Goal: Information Seeking & Learning: Learn about a topic

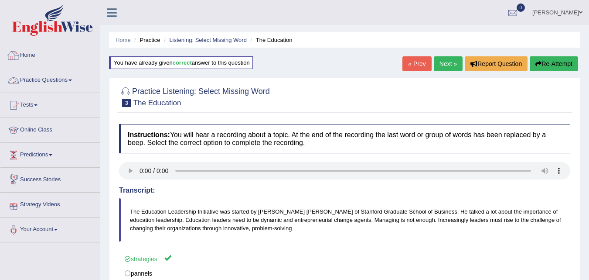
click at [71, 83] on link "Practice Questions" at bounding box center [49, 79] width 99 height 22
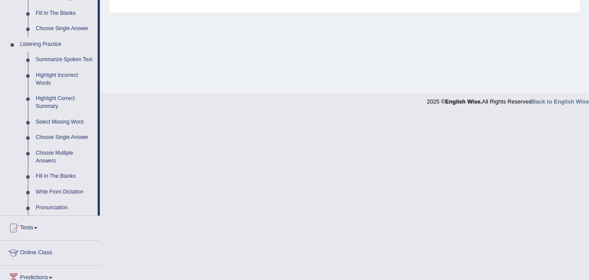
scroll to position [349, 0]
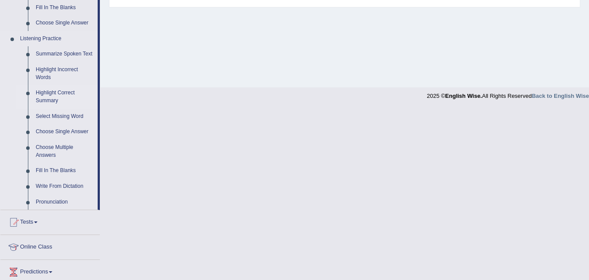
click at [44, 70] on link "Highlight Incorrect Words" at bounding box center [65, 73] width 66 height 23
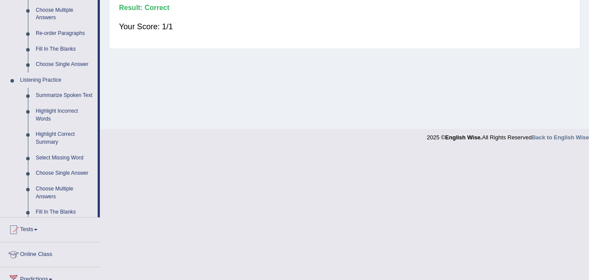
scroll to position [406, 0]
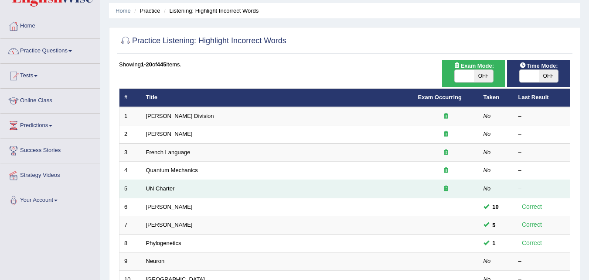
scroll to position [44, 0]
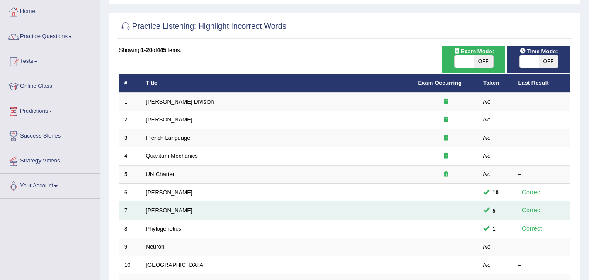
click at [156, 209] on link "Kathleen" at bounding box center [169, 210] width 47 height 7
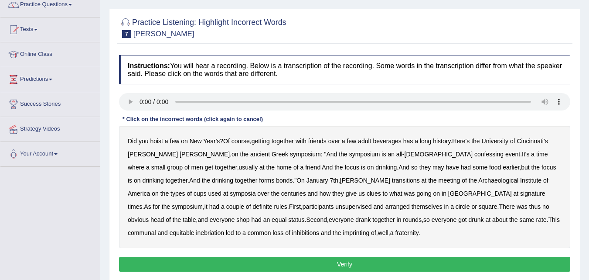
scroll to position [87, 0]
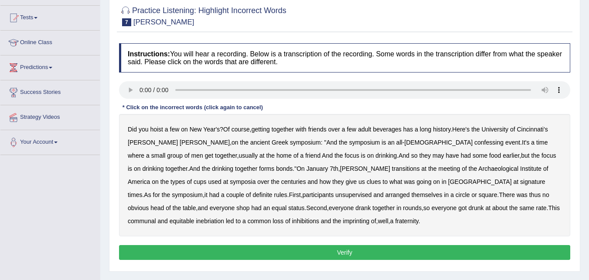
drag, startPoint x: 493, startPoint y: 200, endPoint x: 371, endPoint y: 205, distance: 122.7
click at [537, 205] on b "rate" at bounding box center [542, 207] width 10 height 7
click at [520, 181] on b "signature" at bounding box center [532, 181] width 25 height 7
drag, startPoint x: 332, startPoint y: 178, endPoint x: 336, endPoint y: 178, distance: 4.4
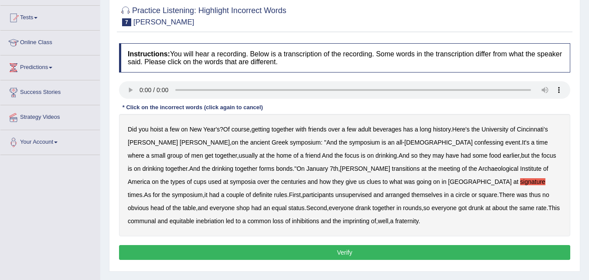
click at [335, 178] on div "Did you hoist a few on New Year's ? Of course , getting together with friends o…" at bounding box center [344, 175] width 451 height 122
click at [520, 178] on b "signature" at bounding box center [532, 181] width 25 height 7
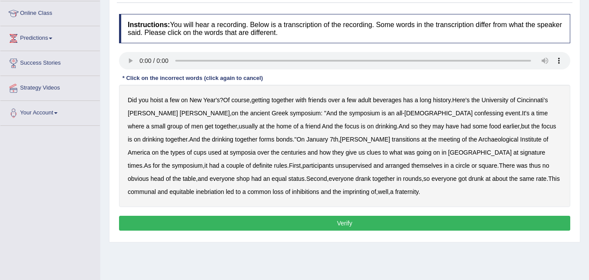
scroll to position [131, 0]
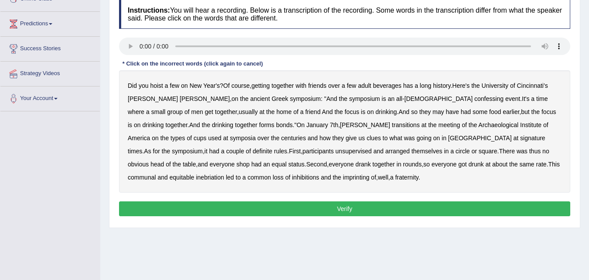
click at [475, 100] on b "confessing" at bounding box center [489, 98] width 29 height 7
click at [392, 126] on b "transitions" at bounding box center [406, 124] width 28 height 7
click at [520, 138] on b "signature" at bounding box center [532, 137] width 25 height 7
click at [335, 151] on b "unsupervised" at bounding box center [353, 150] width 36 height 7
click at [250, 161] on b "shop" at bounding box center [242, 164] width 13 height 7
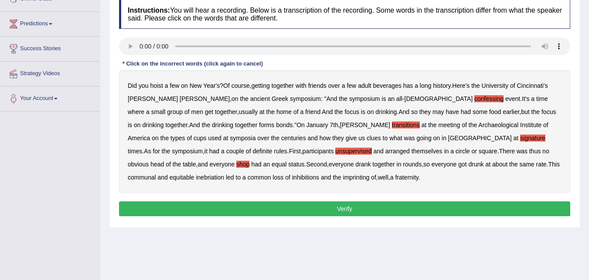
click at [194, 172] on div "Did you hoist a few on New Year's ? Of course , getting together with friends o…" at bounding box center [344, 131] width 451 height 122
click at [194, 173] on div "Did you hoist a few on New Year's ? Of course , getting together with friends o…" at bounding box center [344, 131] width 451 height 122
click at [343, 176] on b "imprinting" at bounding box center [356, 177] width 27 height 7
click at [366, 212] on button "Verify" at bounding box center [344, 208] width 451 height 15
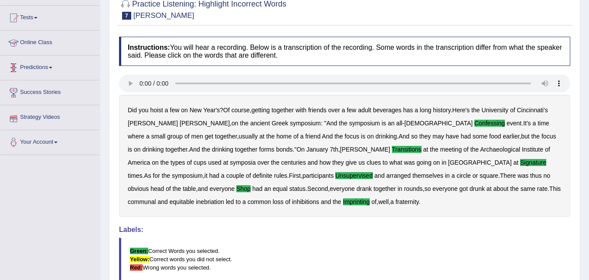
scroll to position [44, 0]
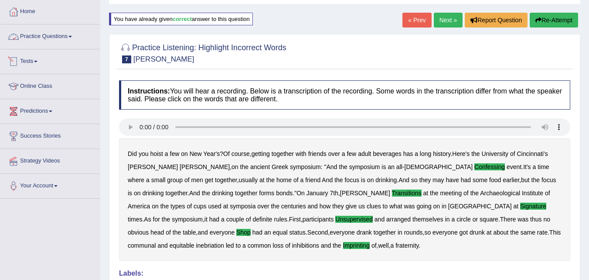
click at [72, 40] on link "Practice Questions" at bounding box center [49, 35] width 99 height 22
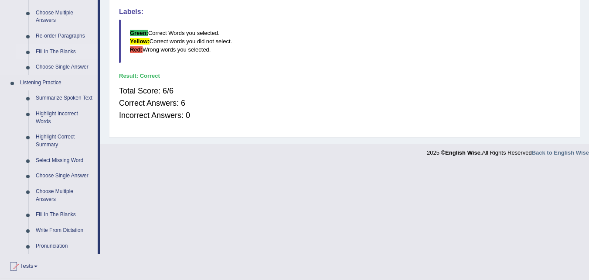
scroll to position [305, 0]
click at [63, 159] on link "Select Missing Word" at bounding box center [65, 160] width 66 height 16
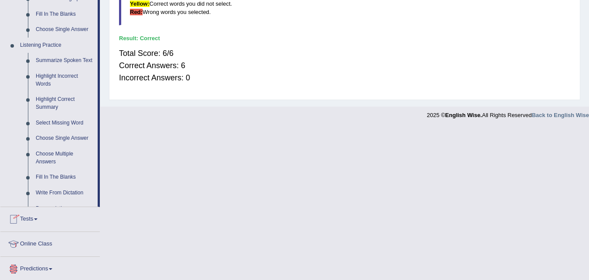
scroll to position [429, 0]
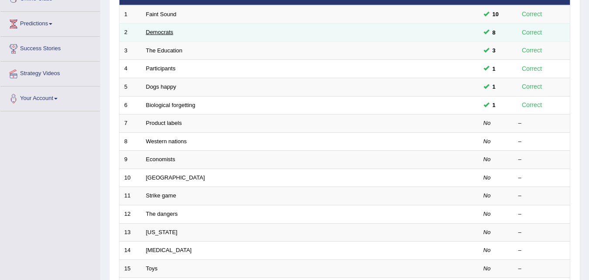
click at [167, 31] on link "Democrats" at bounding box center [159, 32] width 27 height 7
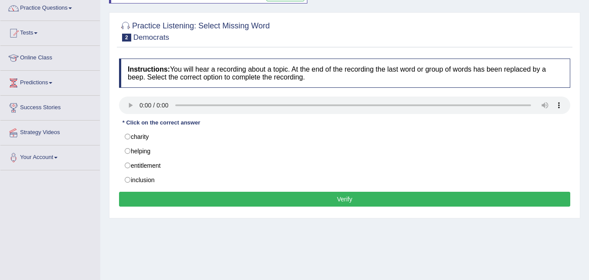
scroll to position [87, 0]
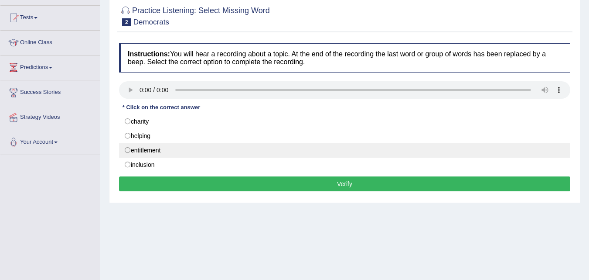
click at [127, 145] on label "entitlement" at bounding box center [344, 150] width 451 height 15
radio input "true"
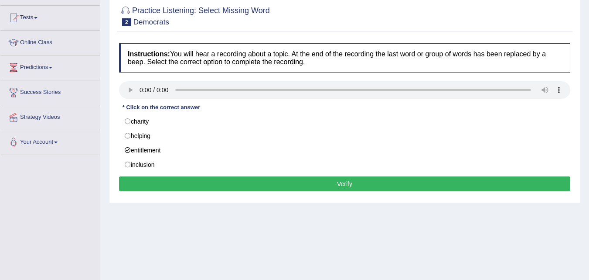
click at [183, 178] on button "Verify" at bounding box center [344, 183] width 451 height 15
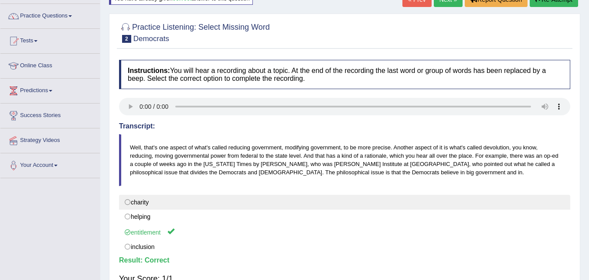
scroll to position [44, 0]
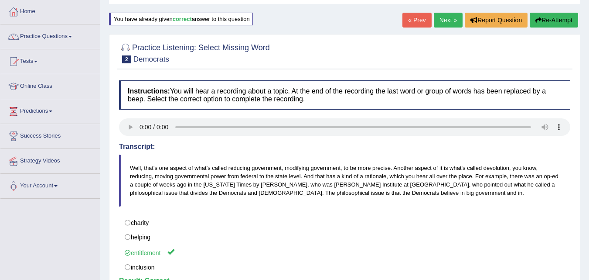
click at [451, 18] on link "Next »" at bounding box center [448, 20] width 29 height 15
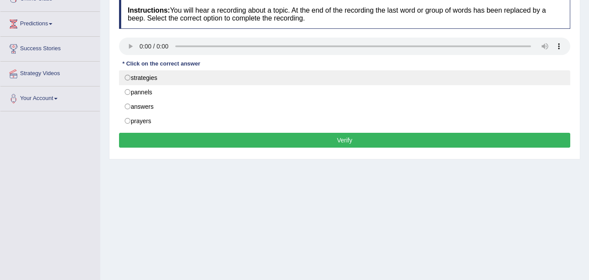
click at [138, 73] on label "strategies" at bounding box center [344, 77] width 451 height 15
radio input "true"
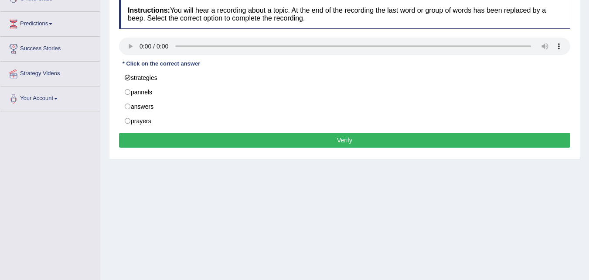
click at [199, 136] on button "Verify" at bounding box center [344, 140] width 451 height 15
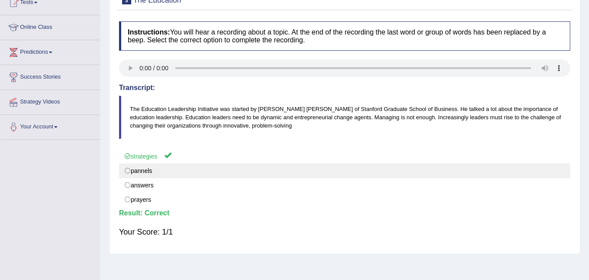
scroll to position [87, 0]
